Goal: Information Seeking & Learning: Learn about a topic

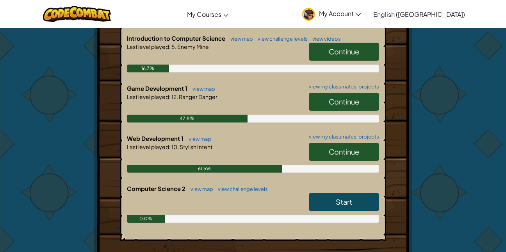
scroll to position [179, 0]
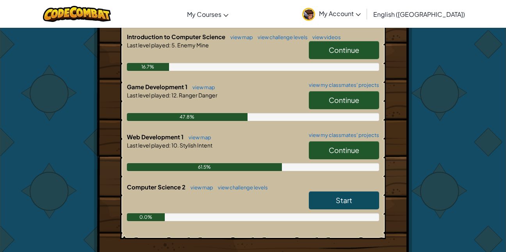
click at [348, 92] on link "Continue" at bounding box center [344, 100] width 70 height 18
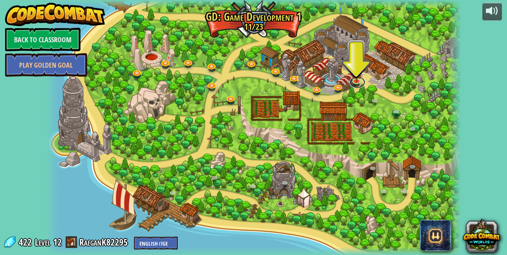
click at [357, 82] on link at bounding box center [358, 82] width 16 height 12
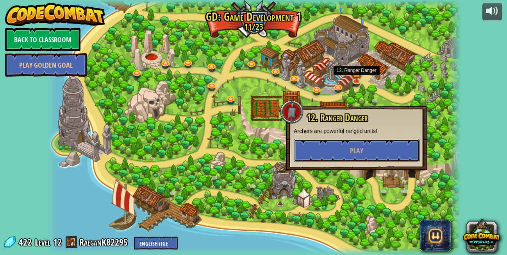
click at [335, 153] on button "Play" at bounding box center [357, 150] width 126 height 23
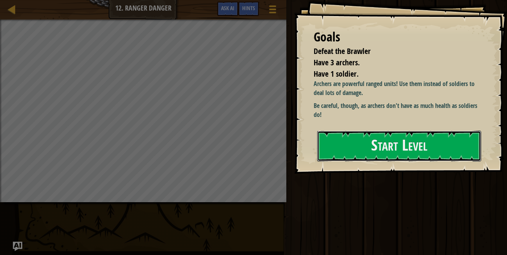
click at [362, 148] on button "Start Level" at bounding box center [399, 145] width 164 height 31
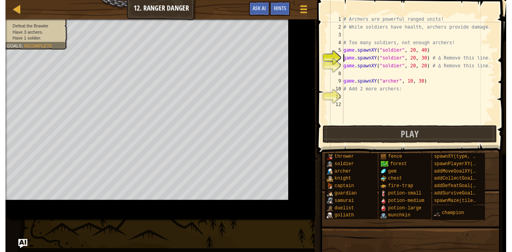
scroll to position [4, 0]
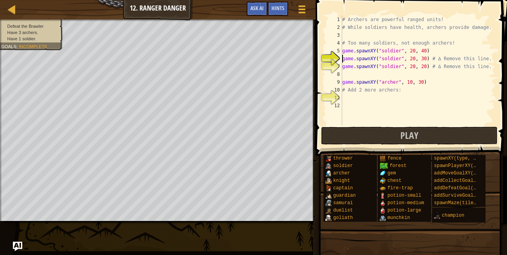
click at [275, 11] on span "Hints" at bounding box center [277, 7] width 13 height 7
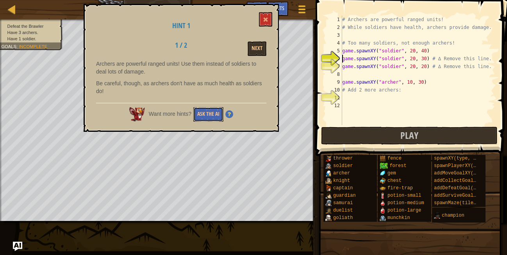
click at [209, 111] on button "Ask the AI" at bounding box center [208, 114] width 30 height 14
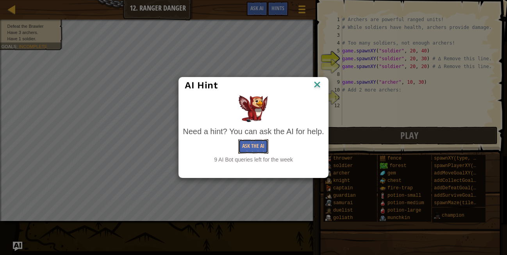
click at [249, 148] on button "Ask the AI" at bounding box center [253, 146] width 30 height 14
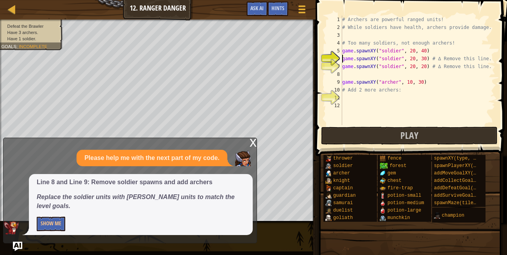
click at [114, 209] on em "Replace the soldier units with [PERSON_NAME] units to match the level goals." at bounding box center [136, 201] width 198 height 16
click at [55, 227] on button "Show Me" at bounding box center [51, 223] width 29 height 14
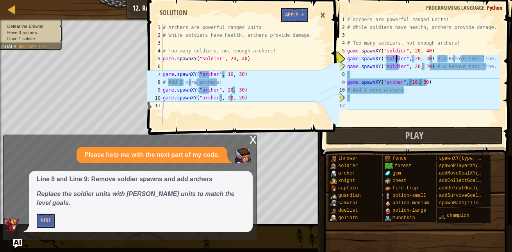
click at [397, 59] on div "# Archers are powerful ranged units! # While soldiers have health, archers prov…" at bounding box center [423, 78] width 155 height 125
click at [399, 59] on div "# Archers are powerful ranged units! # While soldiers have health, archers prov…" at bounding box center [423, 78] width 155 height 125
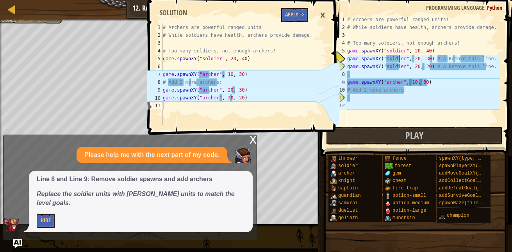
scroll to position [4, 5]
click at [397, 60] on div "# Archers are powerful ranged units! # While soldiers have health, archers prov…" at bounding box center [423, 78] width 155 height 125
click at [410, 60] on div "# Archers are powerful ranged units! # While soldiers have health, archers prov…" at bounding box center [423, 78] width 155 height 125
click at [412, 60] on div "# Archers are powerful ranged units! # While soldiers have health, archers prov…" at bounding box center [423, 78] width 155 height 125
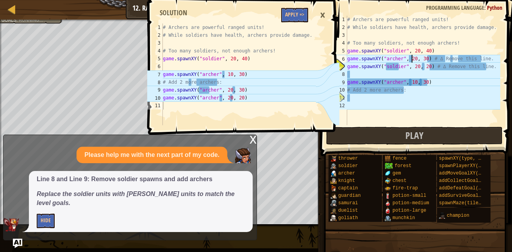
scroll to position [4, 5]
click at [483, 55] on div "# Archers are powerful ranged units! # While soldiers have health, archers prov…" at bounding box center [423, 78] width 155 height 125
drag, startPoint x: 384, startPoint y: 59, endPoint x: 398, endPoint y: 60, distance: 14.5
click at [398, 60] on div "# Archers are powerful ranged units! # While soldiers have health, archers prov…" at bounding box center [423, 78] width 155 height 125
click at [399, 70] on div "# Archers are powerful ranged units! # While soldiers have health, archers prov…" at bounding box center [423, 78] width 155 height 125
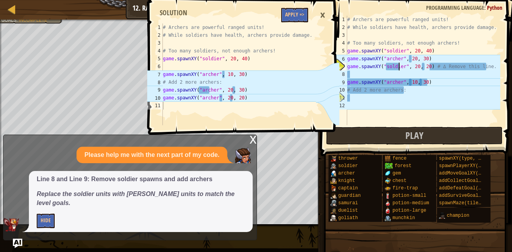
click at [397, 68] on div "# Archers are powerful ranged units! # While soldiers have health, archers prov…" at bounding box center [423, 78] width 155 height 125
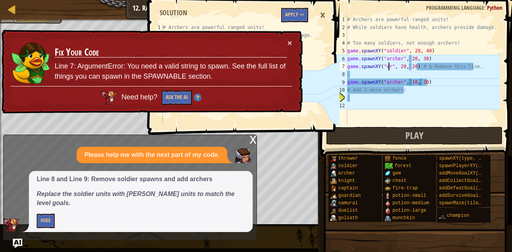
click at [389, 67] on div "# Archers are powerful ranged units! # While soldiers have health, archers prov…" at bounding box center [423, 78] width 155 height 125
drag, startPoint x: 382, startPoint y: 65, endPoint x: 378, endPoint y: 68, distance: 4.7
click at [378, 68] on div "# Archers are powerful ranged units! # While soldiers have health, archers prov…" at bounding box center [423, 78] width 155 height 125
click at [383, 68] on div "# Archers are powerful ranged units! # While soldiers have health, archers prov…" at bounding box center [423, 78] width 155 height 125
paste textarea "archer"
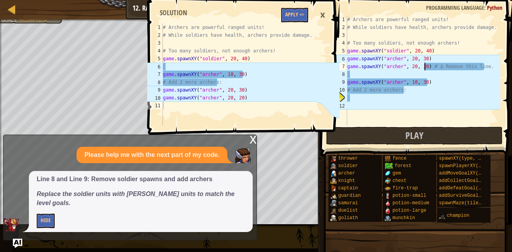
click at [423, 67] on div "# Archers are powerful ranged units! # While soldiers have health, archers prov…" at bounding box center [423, 78] width 155 height 125
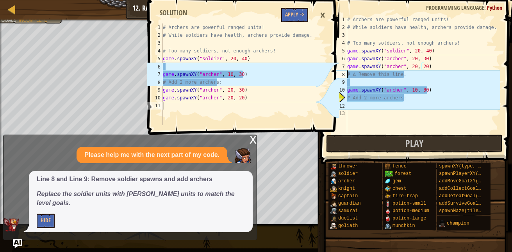
scroll to position [4, 4]
type textarea "# ∆ Remove this line."
click at [302, 13] on button "Apply =>" at bounding box center [294, 15] width 27 height 14
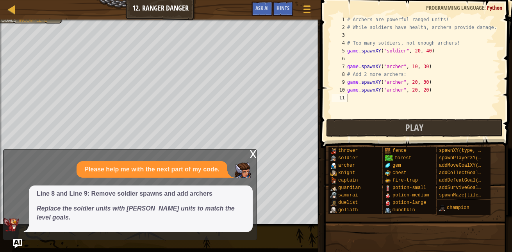
scroll to position [4, 0]
click at [287, 9] on span "Hints" at bounding box center [283, 7] width 13 height 7
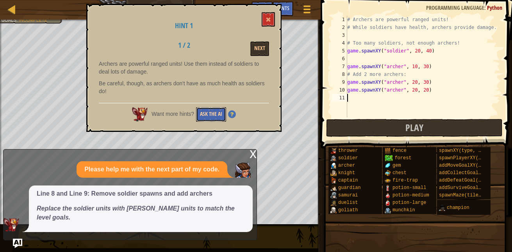
click at [212, 114] on button "Ask the AI" at bounding box center [211, 114] width 30 height 14
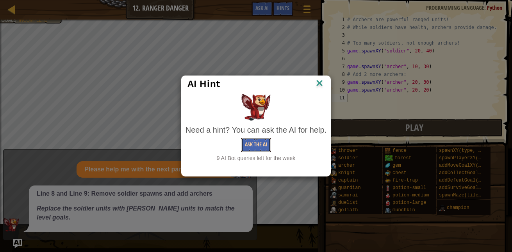
click at [253, 143] on button "Ask the AI" at bounding box center [256, 144] width 30 height 14
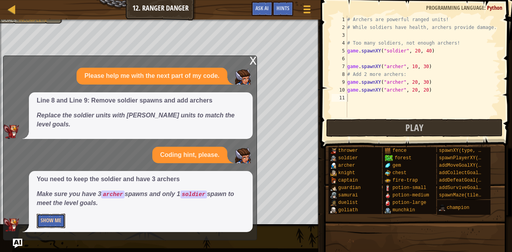
click at [50, 216] on button "Show Me" at bounding box center [51, 220] width 29 height 14
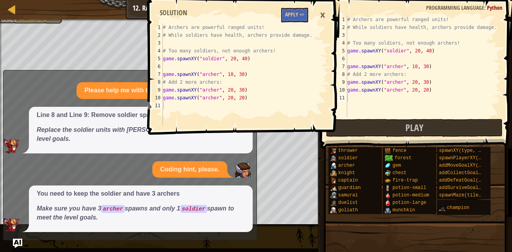
click at [328, 14] on div "×" at bounding box center [322, 15] width 13 height 18
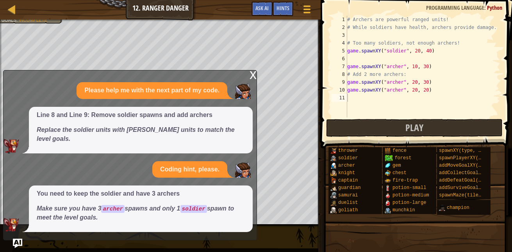
click at [255, 78] on div "x" at bounding box center [253, 74] width 7 height 8
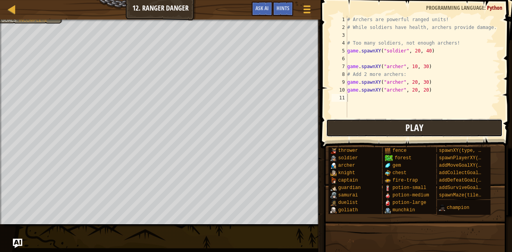
click at [357, 128] on button "Play" at bounding box center [414, 128] width 177 height 18
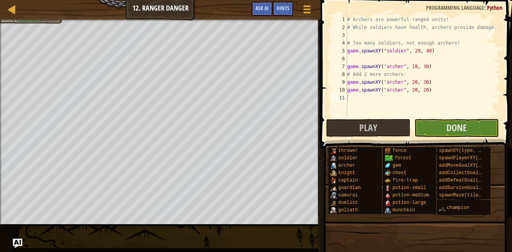
click at [470, 234] on span at bounding box center [415, 254] width 186 height 231
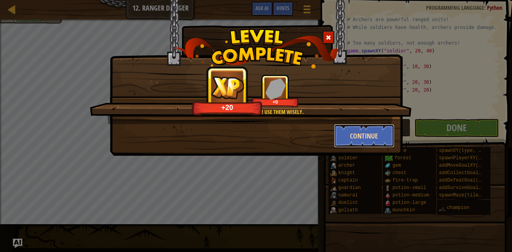
click at [376, 129] on button "Continue" at bounding box center [364, 135] width 61 height 23
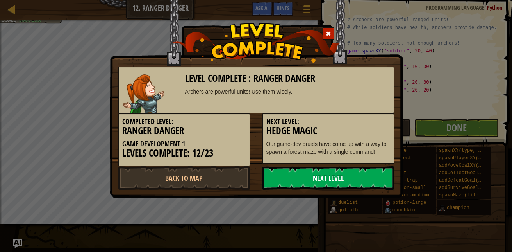
click at [357, 181] on link "Next Level" at bounding box center [328, 177] width 132 height 23
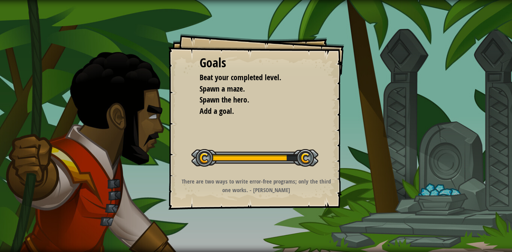
click at [317, 120] on div "Goals Beat your completed level. Spawn a maze. Spawn the hero. Add a goal. Star…" at bounding box center [256, 122] width 176 height 176
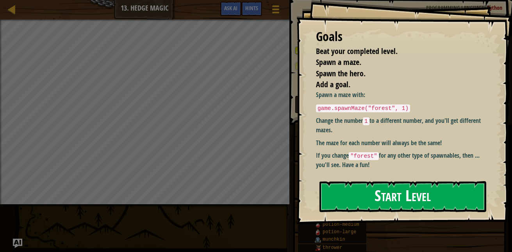
click at [392, 187] on button "Start Level" at bounding box center [402, 196] width 167 height 31
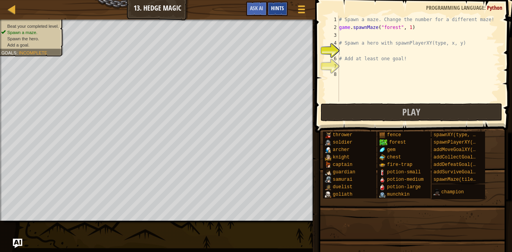
click at [268, 11] on div "Hints" at bounding box center [277, 9] width 21 height 14
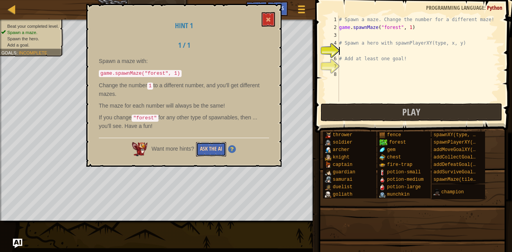
click at [218, 146] on button "Ask the AI" at bounding box center [211, 149] width 30 height 14
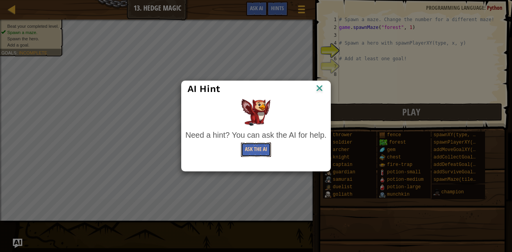
click at [253, 157] on button "Ask the AI" at bounding box center [256, 149] width 30 height 14
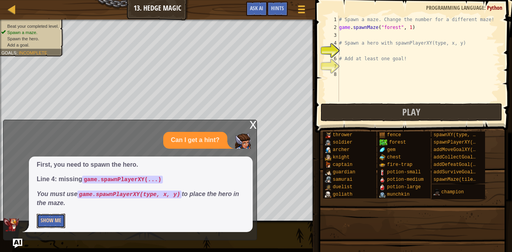
click at [52, 219] on button "Show Me" at bounding box center [51, 220] width 29 height 14
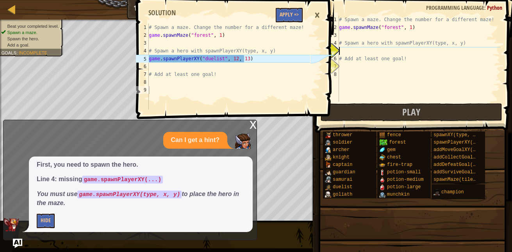
click at [370, 52] on div "# Spawn a maze. Change the number for a different maze! game . spawnMaze ( "for…" at bounding box center [418, 67] width 163 height 102
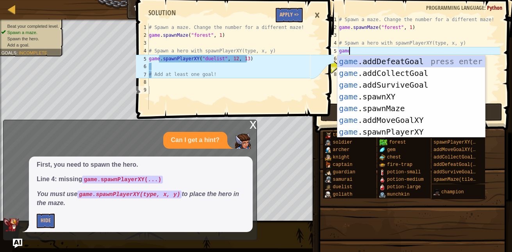
scroll to position [4, 0]
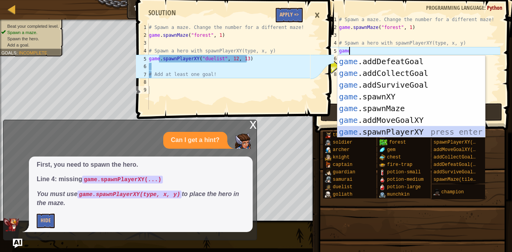
click at [392, 131] on div "game .addDefeatGoal press enter game .addCollectGoal press enter game .addSurvi…" at bounding box center [411, 107] width 148 height 105
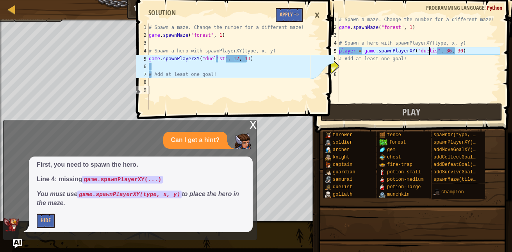
scroll to position [4, 7]
click at [445, 47] on div "# Spawn a maze. Change the number for a different maze! game . spawnMaze ( "for…" at bounding box center [418, 67] width 163 height 102
click at [455, 50] on div "# Spawn a maze. Change the number for a different maze! game . spawnMaze ( "for…" at bounding box center [418, 67] width 163 height 102
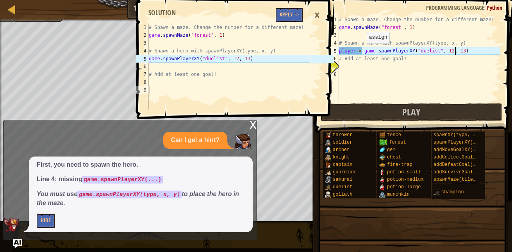
click at [360, 52] on div "# Spawn a maze. Change the number for a different maze! game . spawnMaze ( "for…" at bounding box center [418, 67] width 163 height 102
click at [360, 51] on div "# Spawn a maze. Change the number for a different maze! game . spawnMaze ( "for…" at bounding box center [418, 67] width 163 height 102
click at [362, 50] on div "# Spawn a maze. Change the number for a different maze! game . spawnMaze ( "for…" at bounding box center [418, 67] width 163 height 102
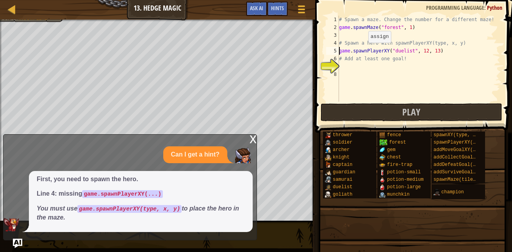
scroll to position [4, 7]
type textarea "game.spawnPlayerXY("duelist", 12, 13)"
click at [255, 134] on div "x" at bounding box center [253, 138] width 7 height 8
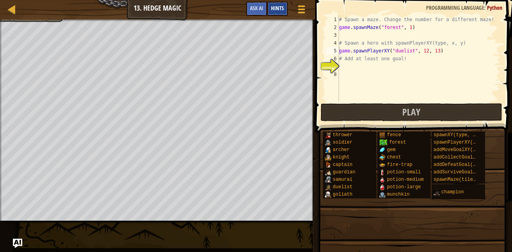
click at [275, 14] on div "Hints" at bounding box center [277, 9] width 21 height 14
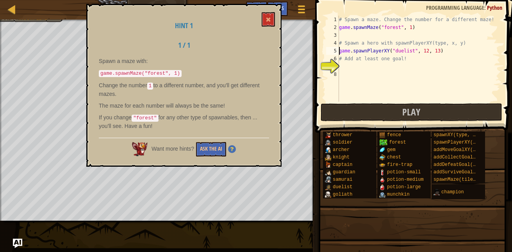
click at [210, 134] on div "Hint 1 1 / 1 Spawn a maze with: game.spawnMaze("forest", 1) Change the number 1…" at bounding box center [183, 85] width 195 height 162
click at [199, 145] on button "Ask the AI" at bounding box center [211, 149] width 30 height 14
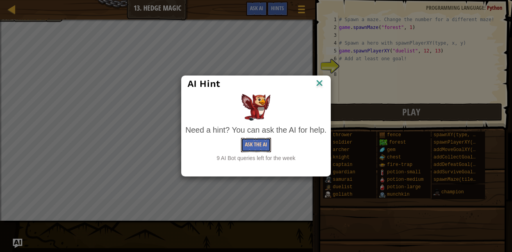
click at [247, 145] on button "Ask the AI" at bounding box center [256, 144] width 30 height 14
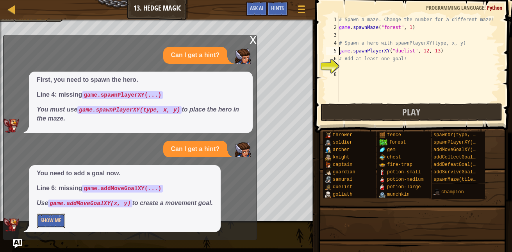
click at [45, 218] on button "Show Me" at bounding box center [51, 220] width 29 height 14
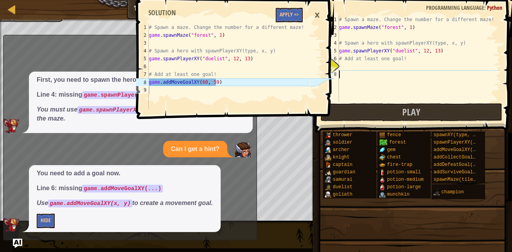
scroll to position [4, 0]
click at [349, 80] on div "# Spawn a maze. Change the number for a different maze! game . spawnMaze ( "for…" at bounding box center [418, 67] width 163 height 102
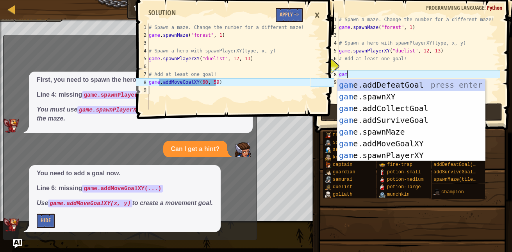
type textarea "game"
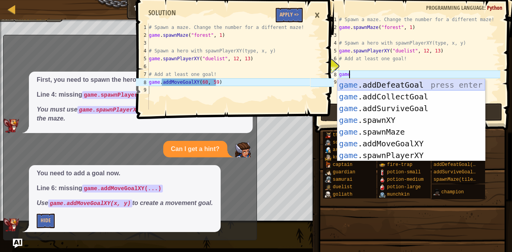
click at [360, 80] on div "game .addDefeatGoal press enter game .addCollectGoal press enter game .addSurvi…" at bounding box center [411, 131] width 148 height 105
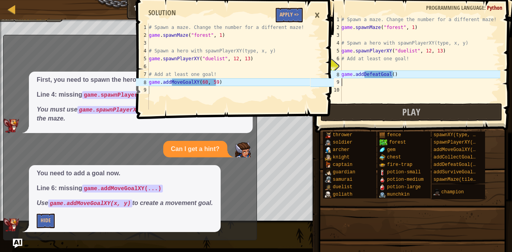
scroll to position [4, 0]
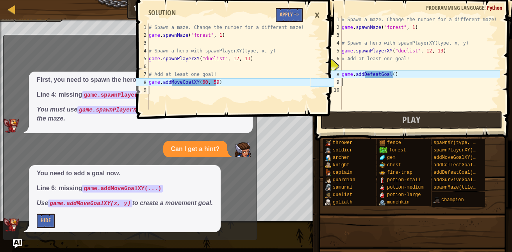
click at [391, 72] on div "# Spawn a maze. Change the number for a different maze! game . spawnMaze ( "for…" at bounding box center [420, 70] width 160 height 109
click at [376, 77] on div "# Spawn a maze. Change the number for a different maze! game . spawnMaze ( "for…" at bounding box center [420, 70] width 160 height 109
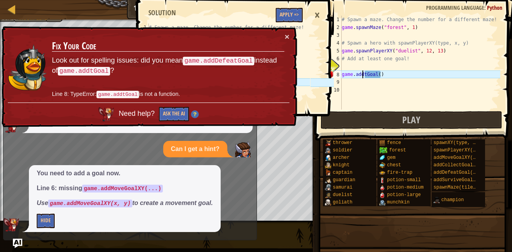
scroll to position [4, 2]
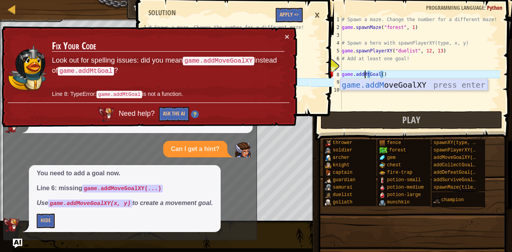
click at [375, 87] on div "game.addM oveGoalXY press enter" at bounding box center [414, 96] width 148 height 35
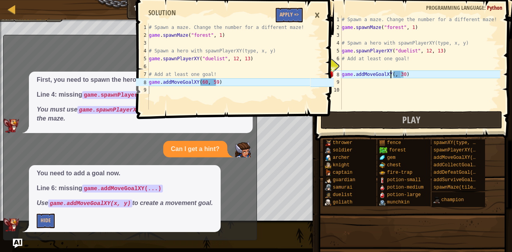
scroll to position [4, 4]
click at [405, 73] on div "# Spawn a maze. Change the number for a different maze! game . spawnMaze ( "for…" at bounding box center [420, 70] width 160 height 109
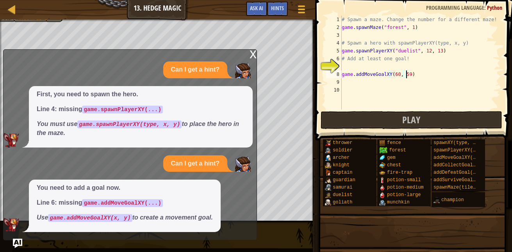
scroll to position [4, 5]
type textarea "game.addMoveGoalXY(60, 59)"
click at [253, 57] on div "x" at bounding box center [253, 54] width 7 height 8
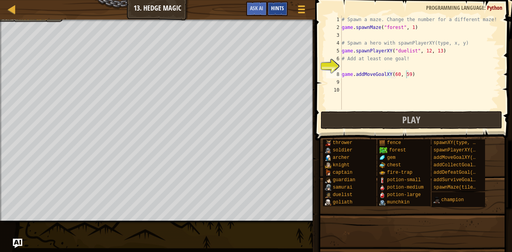
click at [274, 7] on span "Hints" at bounding box center [277, 7] width 13 height 7
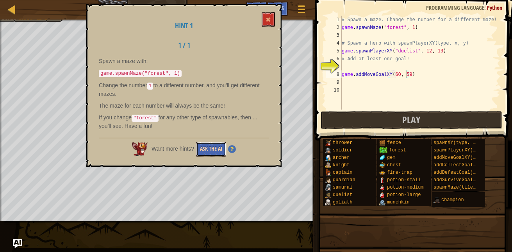
click at [210, 144] on button "Ask the AI" at bounding box center [211, 149] width 30 height 14
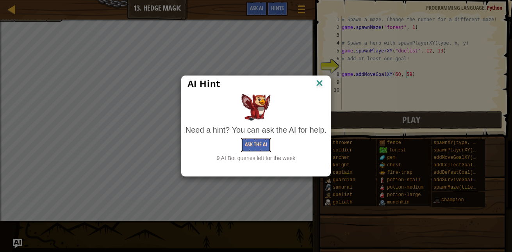
click at [252, 144] on button "Ask the AI" at bounding box center [256, 144] width 30 height 14
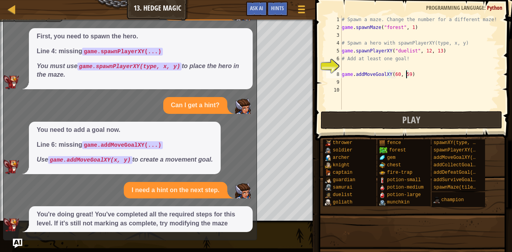
scroll to position [23, 0]
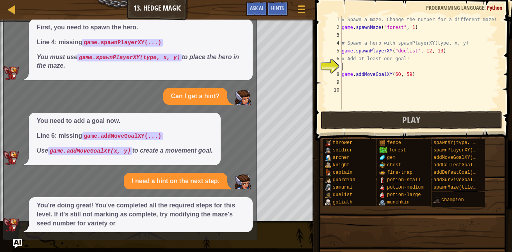
click at [348, 68] on div "# Spawn a maze. Change the number for a different maze! game . spawnMaze ( "for…" at bounding box center [420, 70] width 160 height 109
click at [276, 13] on div "Hints" at bounding box center [277, 9] width 21 height 14
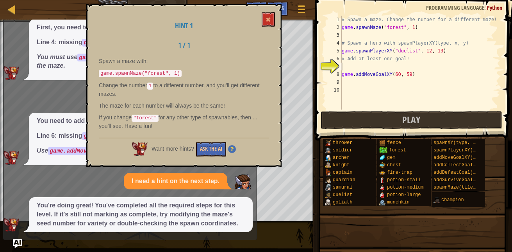
click at [214, 138] on div "Want more hints? Ask the AI" at bounding box center [184, 146] width 170 height 19
click at [208, 145] on button "Ask the AI" at bounding box center [211, 149] width 30 height 14
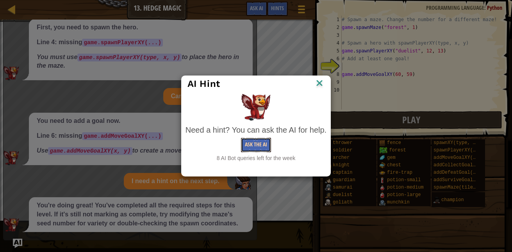
click at [252, 143] on button "Ask the AI" at bounding box center [256, 144] width 30 height 14
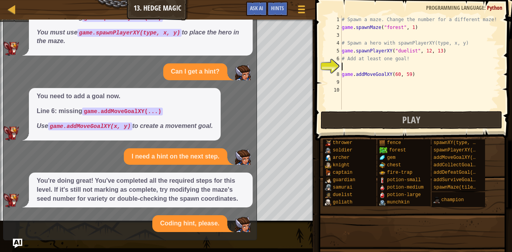
scroll to position [140, 0]
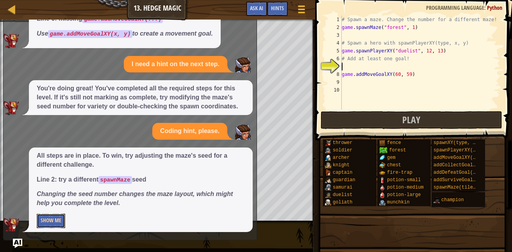
click at [39, 227] on button "Show Me" at bounding box center [51, 220] width 29 height 14
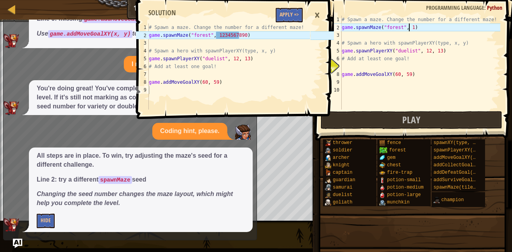
click at [409, 28] on div "# Spawn a maze. Change the number for a different maze! game . spawnMaze ( "for…" at bounding box center [420, 70] width 160 height 109
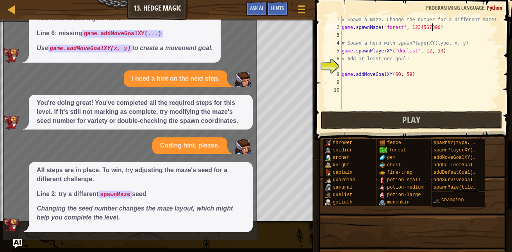
click at [342, 61] on div "# Spawn a maze. Change the number for a different maze! game . spawnMaze ( "for…" at bounding box center [420, 70] width 160 height 109
type textarea "# Add at least one goal!"
click at [346, 66] on div "# Spawn a maze. Change the number for a different maze! game . spawnMaze ( "for…" at bounding box center [420, 70] width 160 height 109
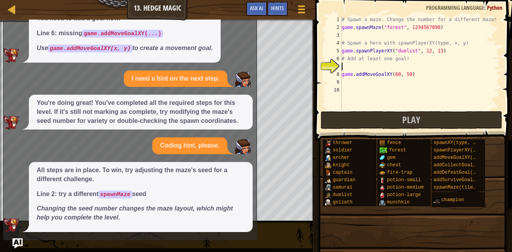
click at [20, 239] on img "Ask AI" at bounding box center [17, 243] width 10 height 10
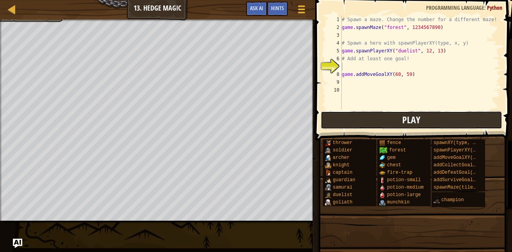
click at [347, 115] on button "Play" at bounding box center [412, 120] width 182 height 18
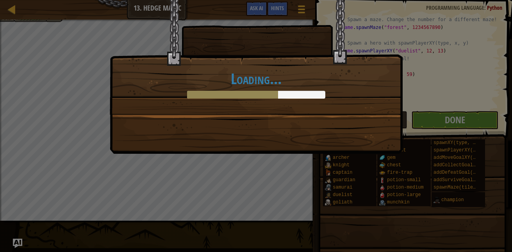
click at [455, 120] on div "Loading..." at bounding box center [256, 126] width 512 height 252
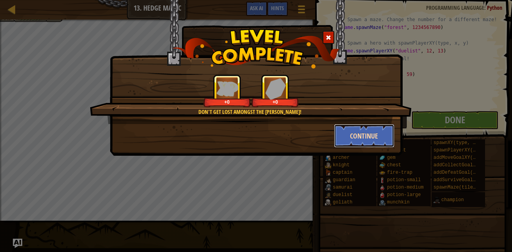
click at [344, 143] on button "Continue" at bounding box center [364, 135] width 61 height 23
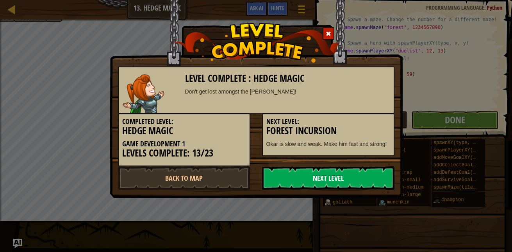
click at [327, 173] on link "Next Level" at bounding box center [328, 177] width 132 height 23
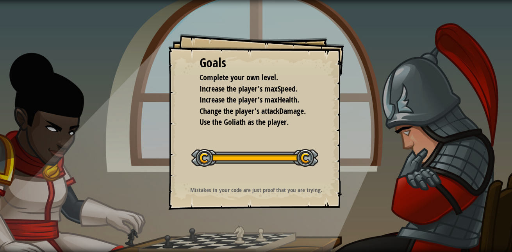
click at [229, 189] on strong "Mistakes in your code are just proof that you are trying." at bounding box center [256, 190] width 132 height 8
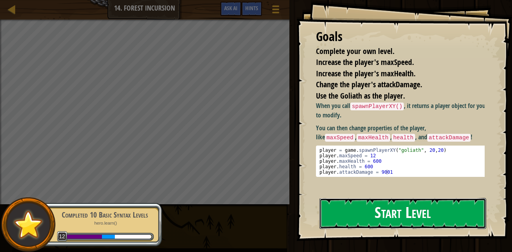
click at [353, 213] on button "Start Level" at bounding box center [402, 213] width 167 height 31
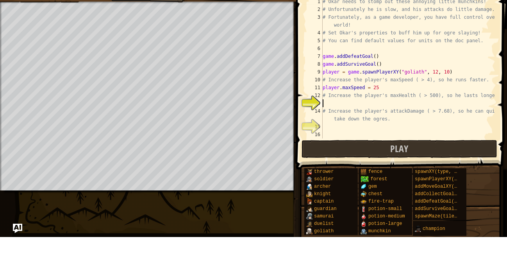
scroll to position [4, 0]
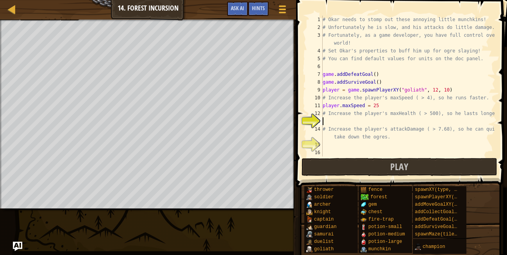
click at [255, 12] on span "Hints" at bounding box center [258, 7] width 13 height 7
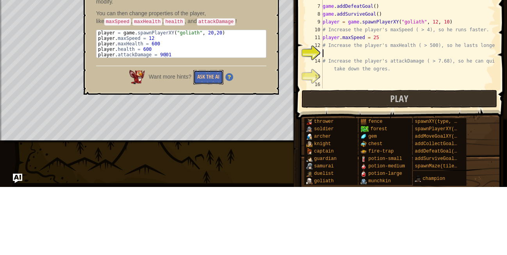
click at [200, 141] on button "Ask the AI" at bounding box center [208, 145] width 30 height 14
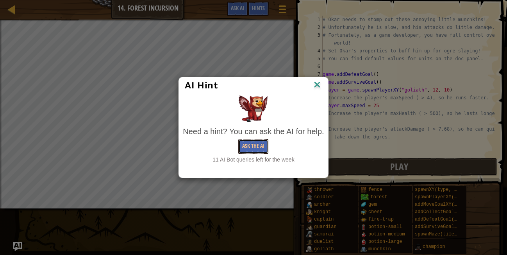
click at [265, 147] on button "Ask the AI" at bounding box center [253, 146] width 30 height 14
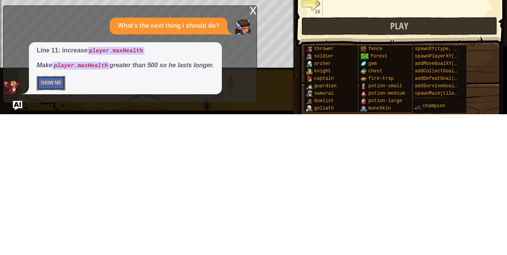
click at [56, 224] on button "Show Me" at bounding box center [51, 223] width 29 height 14
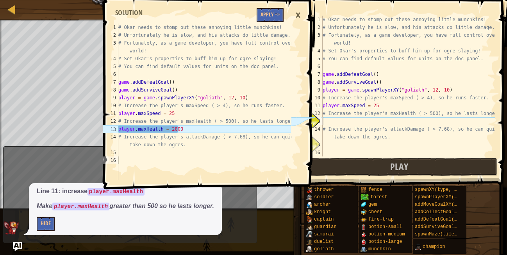
click at [334, 123] on div "# Okar needs to stomp out these annoying little munchkins! # Unfortunately he i…" at bounding box center [408, 94] width 174 height 156
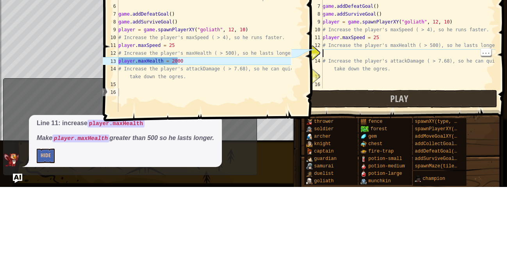
type textarea "P"
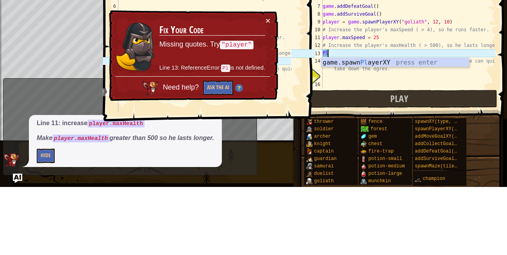
click at [386, 131] on div "game.spawn Pl ayerXY press enter" at bounding box center [395, 140] width 148 height 28
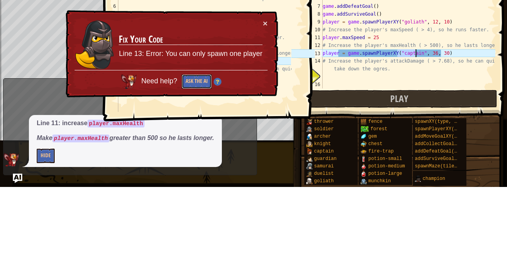
click at [192, 152] on button "Ask the AI" at bounding box center [197, 149] width 30 height 14
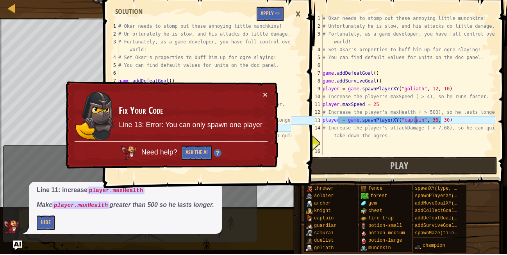
scroll to position [4, 7]
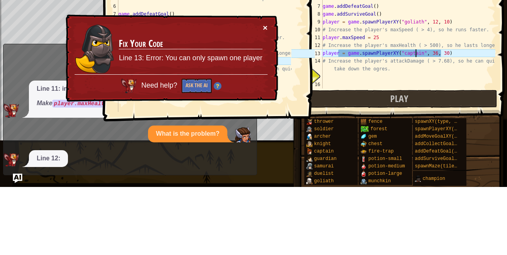
click at [267, 94] on button "×" at bounding box center [265, 95] width 5 height 8
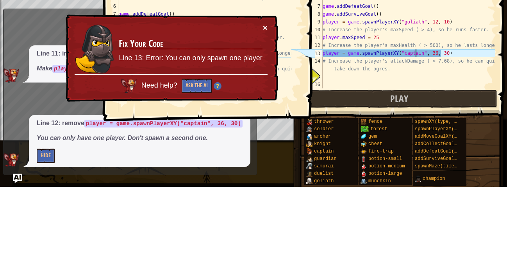
click at [266, 96] on button "×" at bounding box center [265, 95] width 5 height 8
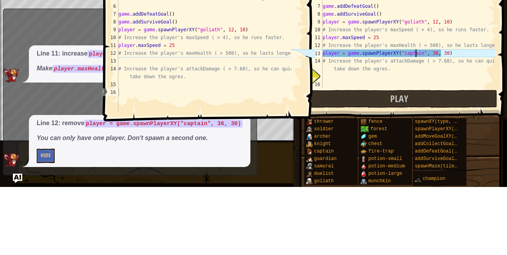
click at [369, 121] on div "# Okar needs to stomp out these annoying little munchkins! # Unfortunately he i…" at bounding box center [408, 94] width 174 height 156
click at [371, 120] on div "# Okar needs to stomp out these annoying little munchkins! # Unfortunately he i…" at bounding box center [408, 94] width 174 height 156
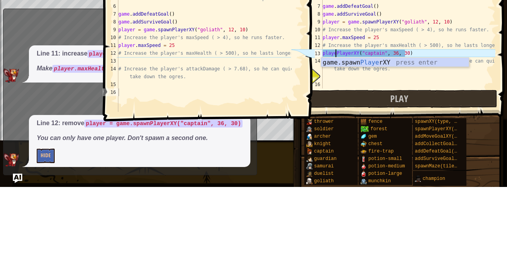
scroll to position [4, 6]
type textarea "PlayerXY("captain", 36, 30)"
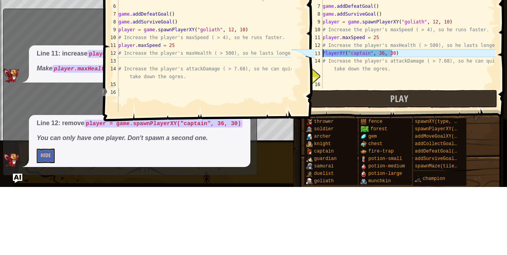
scroll to position [4, 5]
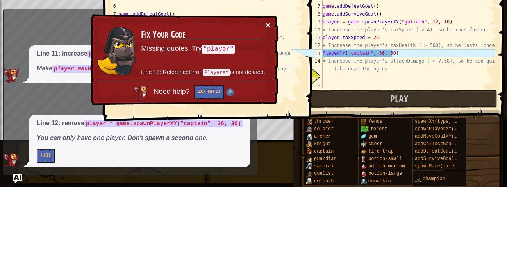
click at [269, 90] on button "×" at bounding box center [268, 93] width 5 height 8
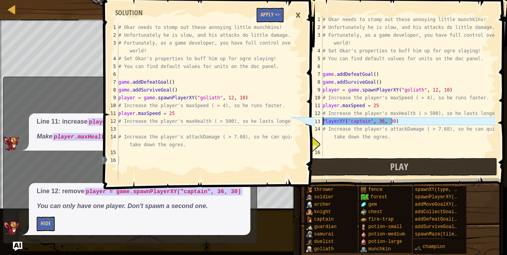
scroll to position [4, 0]
click at [270, 17] on button "Apply =>" at bounding box center [270, 15] width 27 height 14
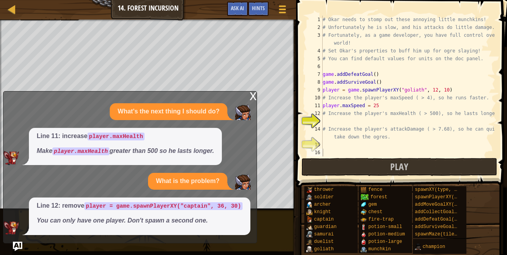
click at [249, 100] on div "x What's the next thing I should do? Line 11: increase player.maxHealth Make pl…" at bounding box center [130, 167] width 254 height 152
click at [367, 123] on div "# Okar needs to stomp out these annoying little munchkins! # Unfortunately he i…" at bounding box center [408, 94] width 174 height 156
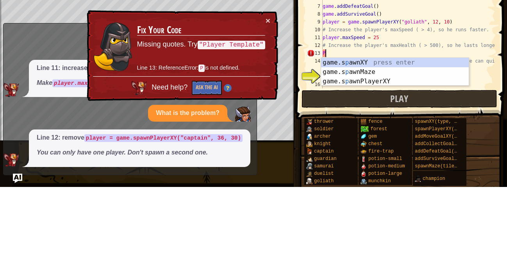
click at [383, 150] on div "game.s p awnXY press enter game.s p awnMaze press enter game.s p awnPlayerXY pr…" at bounding box center [395, 149] width 148 height 47
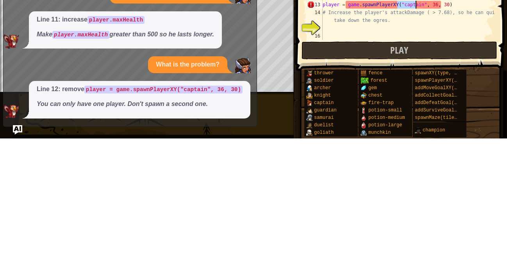
click at [430, 121] on div "# Okar needs to stomp out these annoying little munchkins! # Unfortunately he i…" at bounding box center [408, 94] width 174 height 156
click at [431, 120] on div "# Okar needs to stomp out these annoying little munchkins! # Unfortunately he i…" at bounding box center [408, 94] width 174 height 156
click at [430, 118] on div "# Okar needs to stomp out these annoying little munchkins! # Unfortunately he i…" at bounding box center [408, 94] width 174 height 156
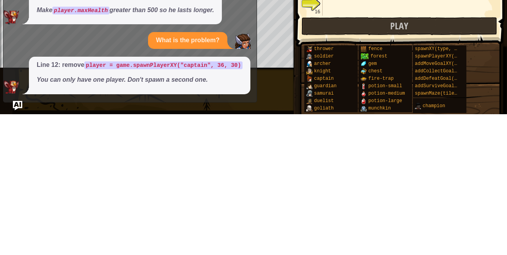
type textarea "player = game.spawnPlayerXY("captain", 36, 30)"
click at [22, 244] on img "Ask AI" at bounding box center [17, 245] width 9 height 9
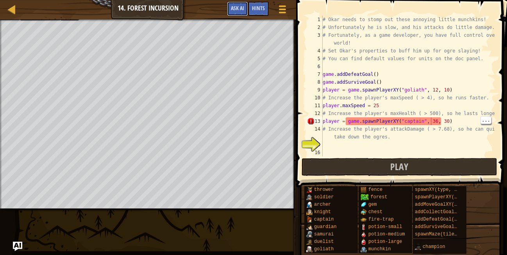
click at [241, 10] on span "Ask AI" at bounding box center [237, 7] width 13 height 7
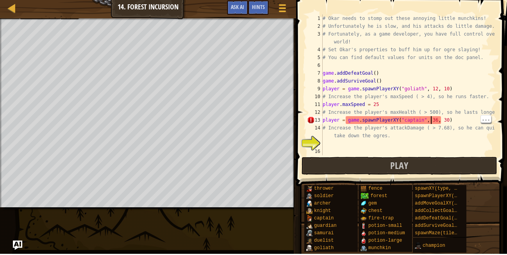
scroll to position [4, 9]
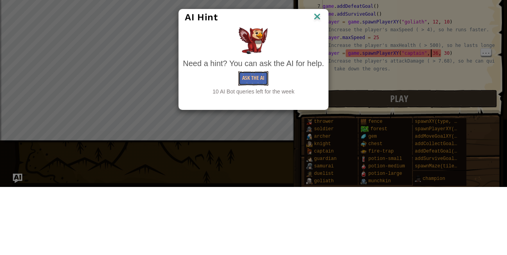
click at [258, 146] on button "Ask the AI" at bounding box center [253, 146] width 30 height 14
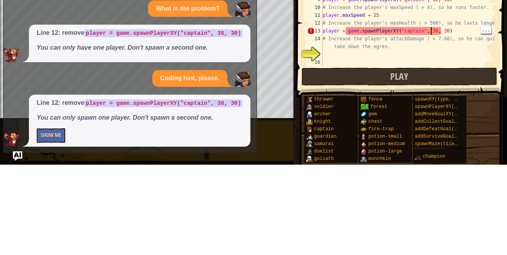
scroll to position [2, 0]
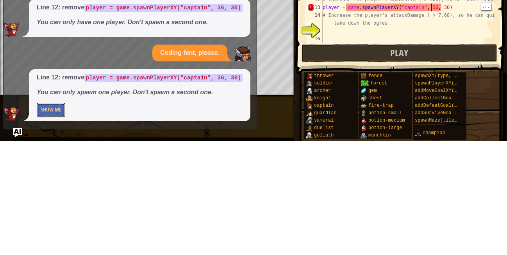
click at [54, 221] on button "Show Me" at bounding box center [51, 223] width 29 height 14
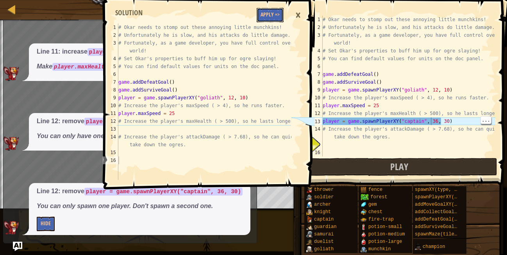
click at [271, 20] on button "Apply =>" at bounding box center [270, 15] width 27 height 14
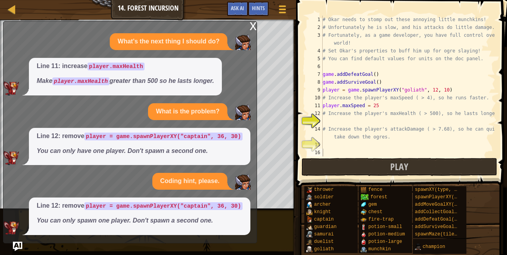
click at [253, 29] on div "x" at bounding box center [253, 25] width 7 height 8
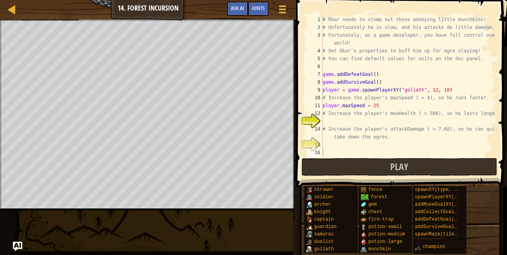
scroll to position [4, 0]
